Goal: Find specific page/section: Find specific page/section

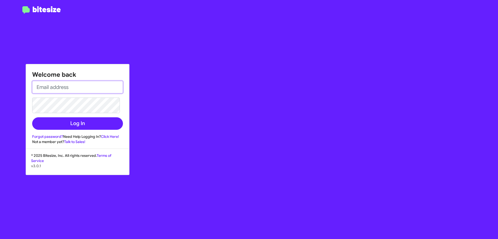
type input "[EMAIL_ADDRESS][DOMAIN_NAME]"
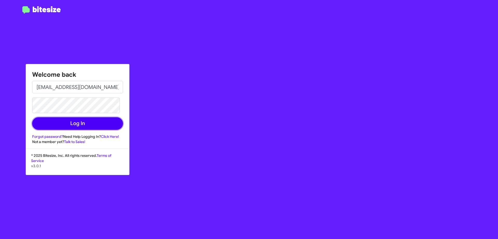
click at [89, 125] on button "Log In" at bounding box center [77, 123] width 91 height 12
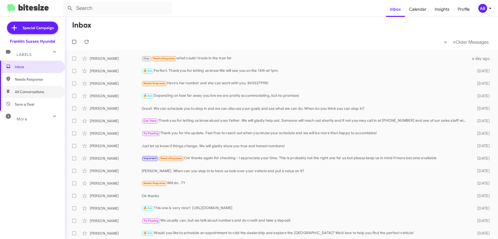
click at [26, 93] on span "All Conversations" at bounding box center [29, 91] width 29 height 5
type input "in:all-conversations"
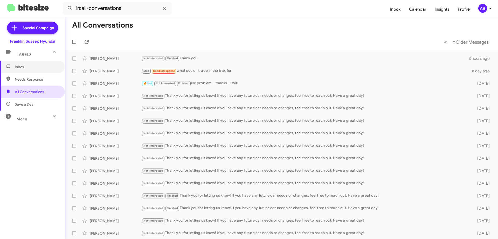
click at [28, 66] on span "Inbox" at bounding box center [37, 66] width 44 height 5
